Goal: Task Accomplishment & Management: Use online tool/utility

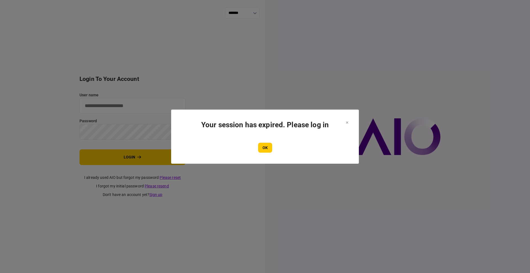
type input "****"
click at [266, 154] on section "Your session has expired. Please log in OK" at bounding box center [265, 137] width 188 height 54
click at [266, 152] on button "OK" at bounding box center [265, 148] width 14 height 10
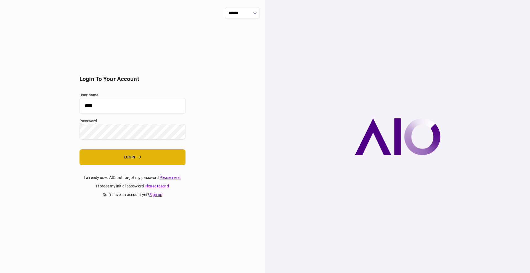
click at [126, 158] on button "login" at bounding box center [133, 157] width 106 height 16
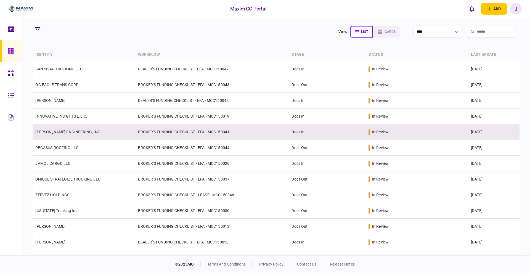
click at [49, 138] on td "[PERSON_NAME] ENGINEERING, INC." at bounding box center [84, 132] width 102 height 16
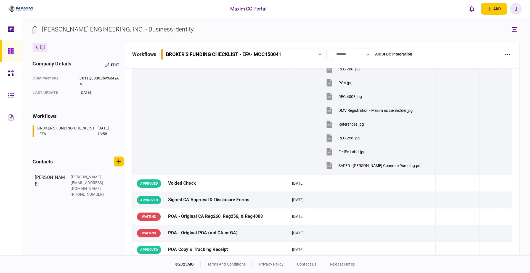
scroll to position [207, 0]
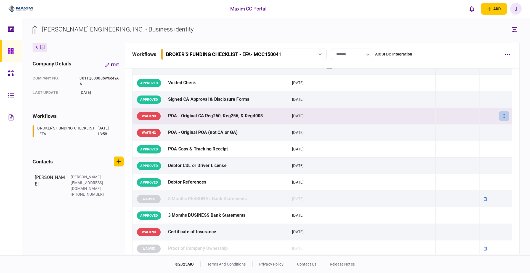
click at [504, 117] on icon "button" at bounding box center [504, 116] width 1 height 5
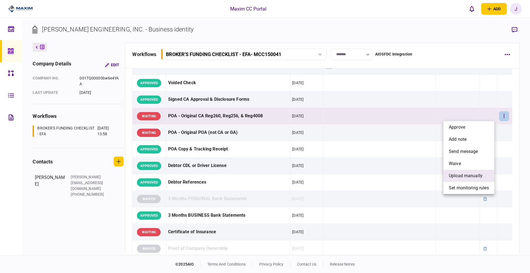
click at [473, 176] on span "upload manually" at bounding box center [466, 176] width 34 height 7
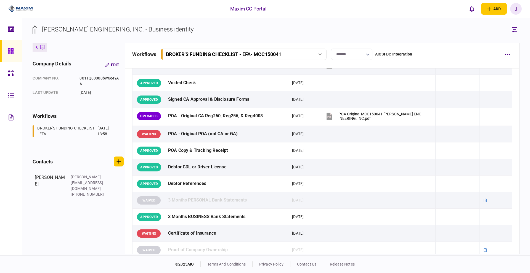
click at [391, 135] on td at bounding box center [379, 134] width 112 height 17
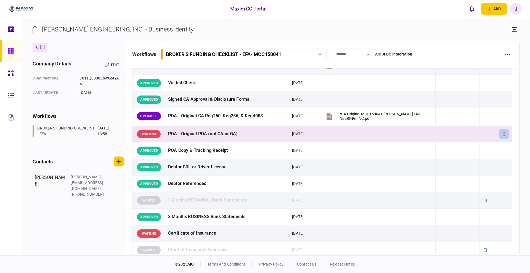
click at [504, 135] on button "button" at bounding box center [504, 134] width 10 height 10
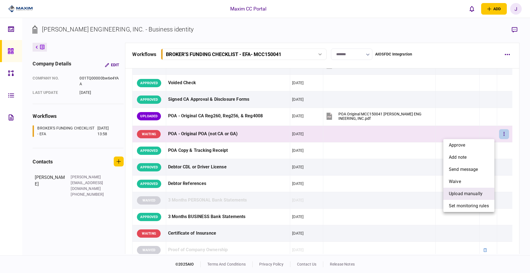
click at [465, 194] on span "upload manually" at bounding box center [466, 194] width 34 height 7
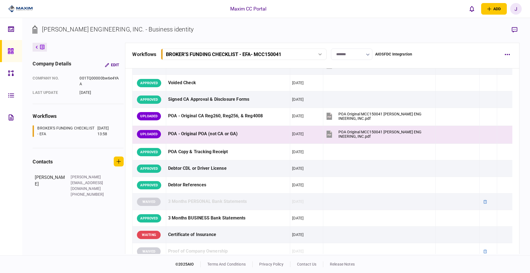
click at [504, 114] on icon "button" at bounding box center [504, 116] width 1 height 5
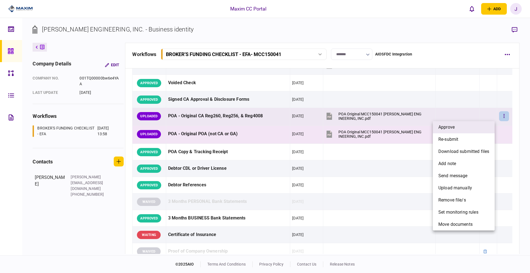
click at [474, 131] on li "approve" at bounding box center [464, 127] width 62 height 12
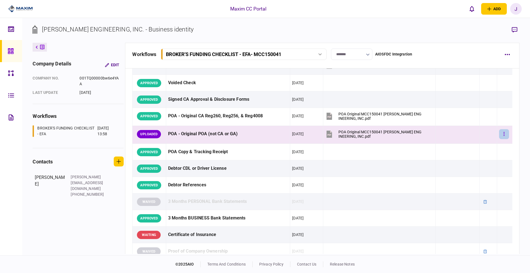
click at [504, 131] on button "button" at bounding box center [504, 134] width 10 height 10
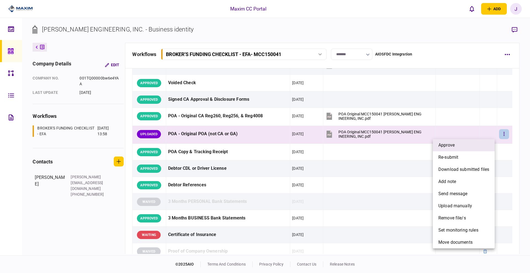
click at [467, 142] on li "approve" at bounding box center [464, 145] width 62 height 12
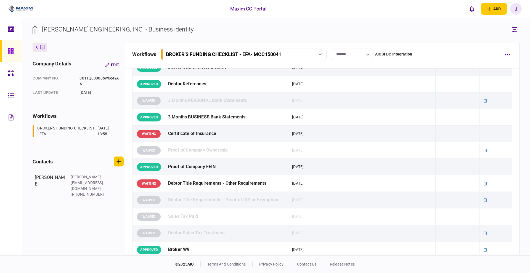
scroll to position [345, 0]
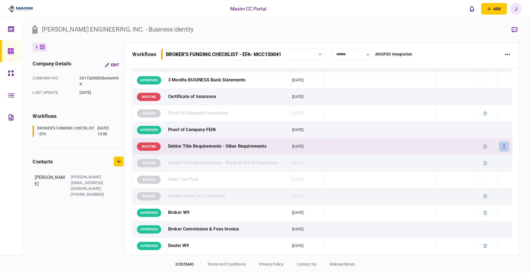
click at [504, 146] on icon "button" at bounding box center [504, 146] width 1 height 4
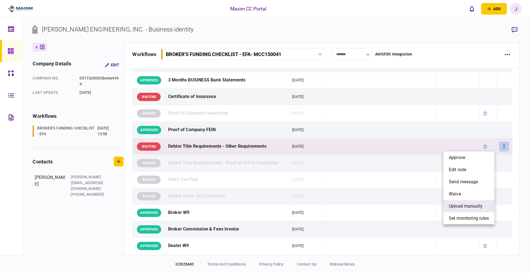
click at [465, 208] on span "upload manually" at bounding box center [466, 206] width 34 height 7
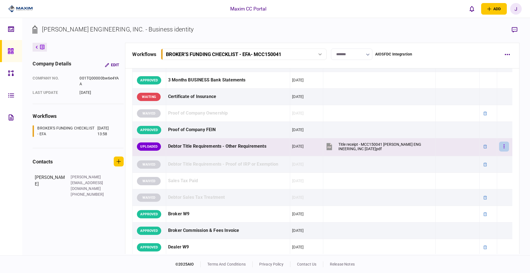
click at [504, 147] on icon "button" at bounding box center [504, 146] width 1 height 5
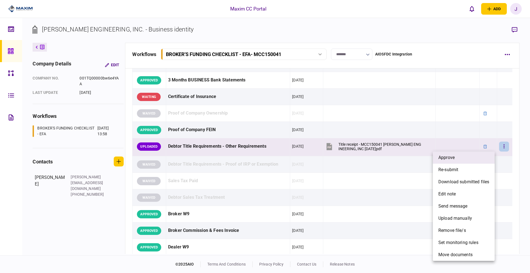
click at [466, 157] on li "approve" at bounding box center [464, 158] width 62 height 12
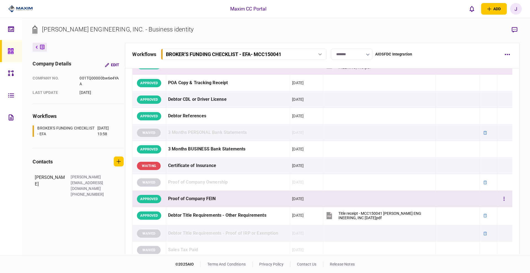
scroll to position [242, 0]
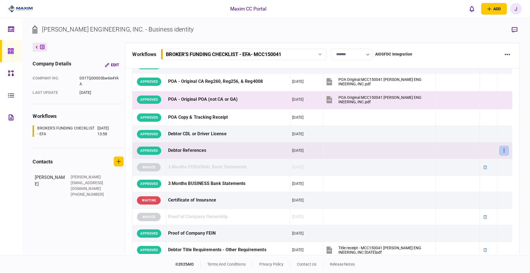
click at [499, 152] on button "button" at bounding box center [504, 151] width 10 height 10
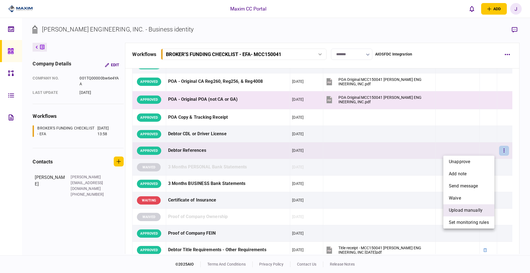
click at [467, 210] on span "upload manually" at bounding box center [466, 210] width 34 height 7
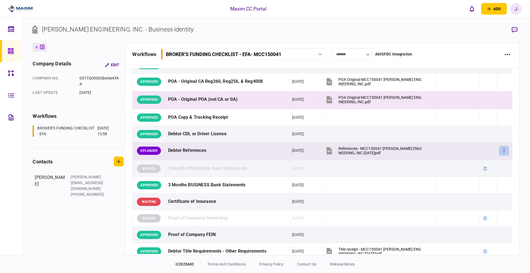
click at [502, 150] on button "button" at bounding box center [504, 151] width 10 height 10
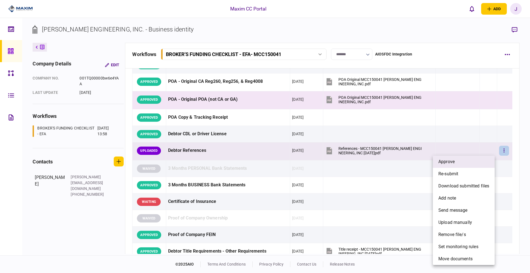
click at [466, 160] on li "approve" at bounding box center [464, 162] width 62 height 12
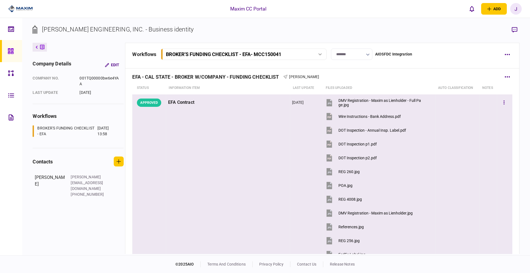
scroll to position [0, 0]
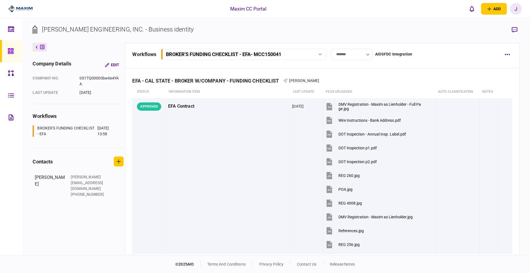
click at [13, 54] on div at bounding box center [12, 51] width 9 height 22
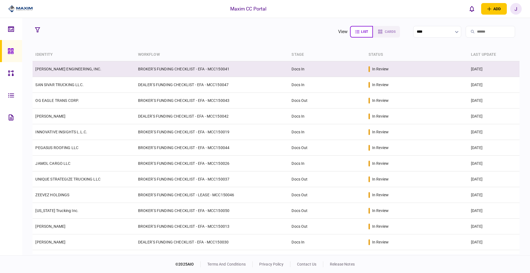
click at [68, 72] on td "[PERSON_NAME] ENGINEERING, INC." at bounding box center [84, 69] width 102 height 16
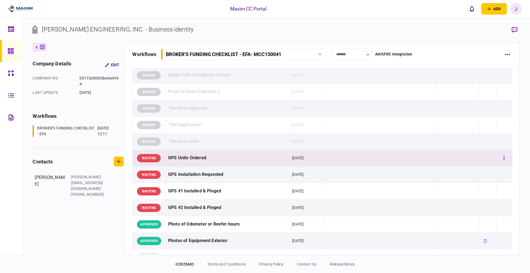
scroll to position [552, 0]
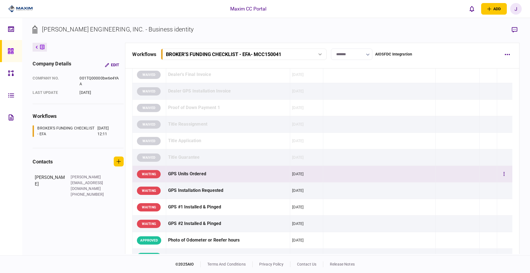
click at [193, 174] on div "GPS Units Ordered" at bounding box center [228, 174] width 120 height 12
click at [220, 174] on div "GPS Units Ordered" at bounding box center [228, 174] width 120 height 12
click at [225, 174] on div "GPS Units Ordered" at bounding box center [228, 174] width 120 height 12
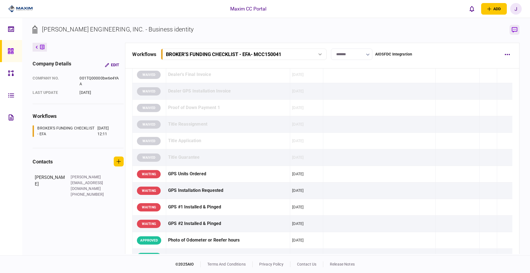
drag, startPoint x: 521, startPoint y: 30, endPoint x: 513, endPoint y: 30, distance: 8.0
click at [518, 30] on div "FARINO ENGINEERING, INC. - Business identity company details Edit company no. 0…" at bounding box center [276, 137] width 508 height 238
click at [513, 30] on icon "button" at bounding box center [515, 30] width 6 height 6
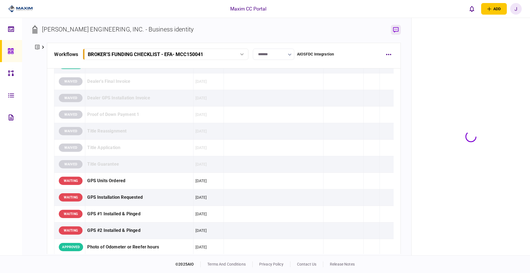
scroll to position [559, 0]
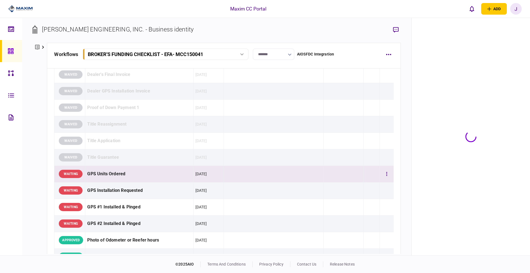
click at [148, 169] on div "GPS Units Ordered" at bounding box center [139, 174] width 104 height 12
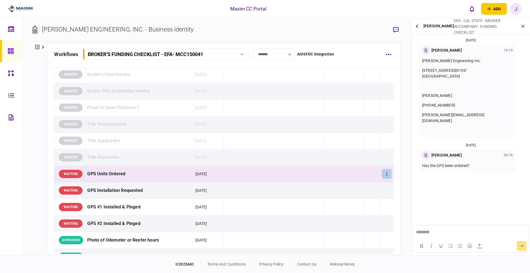
click at [383, 173] on button "button" at bounding box center [387, 174] width 10 height 10
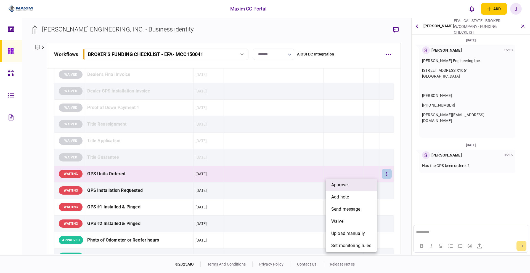
click at [338, 188] on span "approve" at bounding box center [339, 185] width 16 height 7
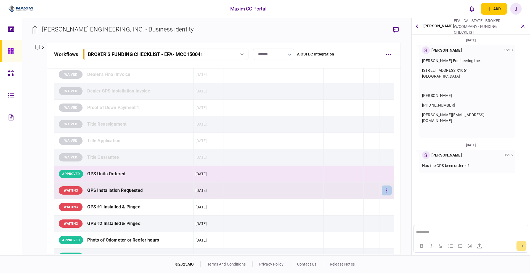
click at [385, 193] on button "button" at bounding box center [387, 191] width 10 height 10
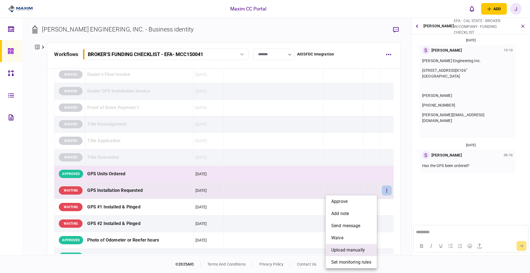
click at [360, 250] on span "upload manually" at bounding box center [348, 250] width 34 height 7
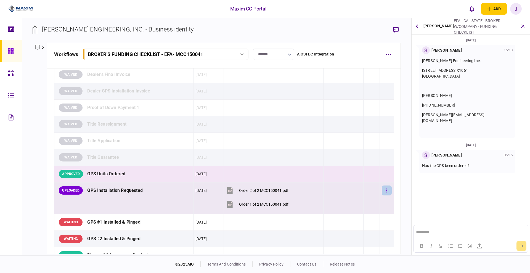
click at [382, 189] on button "button" at bounding box center [387, 191] width 10 height 10
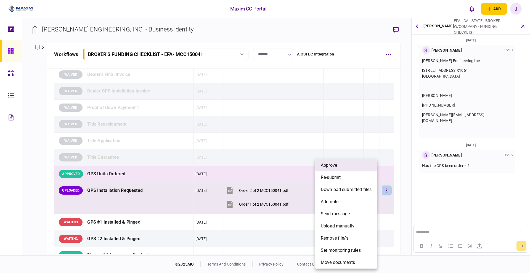
click at [338, 168] on li "approve" at bounding box center [346, 165] width 62 height 12
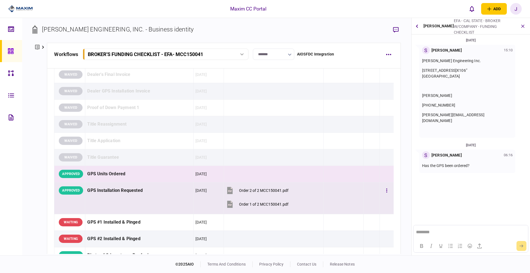
click at [144, 204] on td "GPS Installation Requested" at bounding box center [139, 198] width 108 height 32
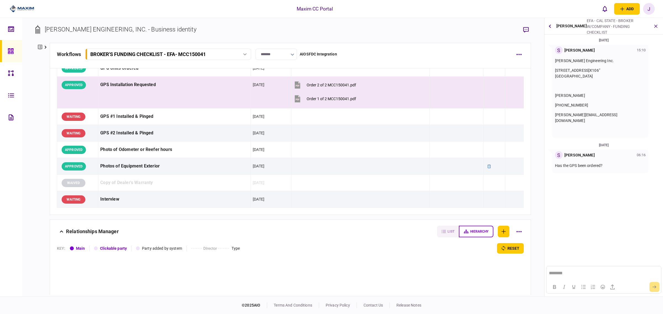
scroll to position [597, 0]
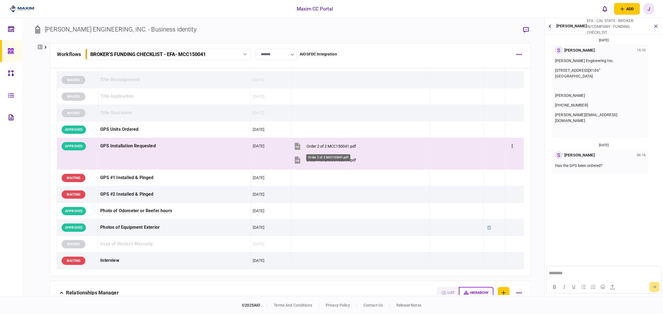
click at [316, 149] on div "Order 2 of 2 MCC150041.pdf" at bounding box center [331, 146] width 49 height 4
click at [335, 161] on div "Order 1 of 2 MCC150041.pdf" at bounding box center [331, 160] width 49 height 4
